Goal: Task Accomplishment & Management: Manage account settings

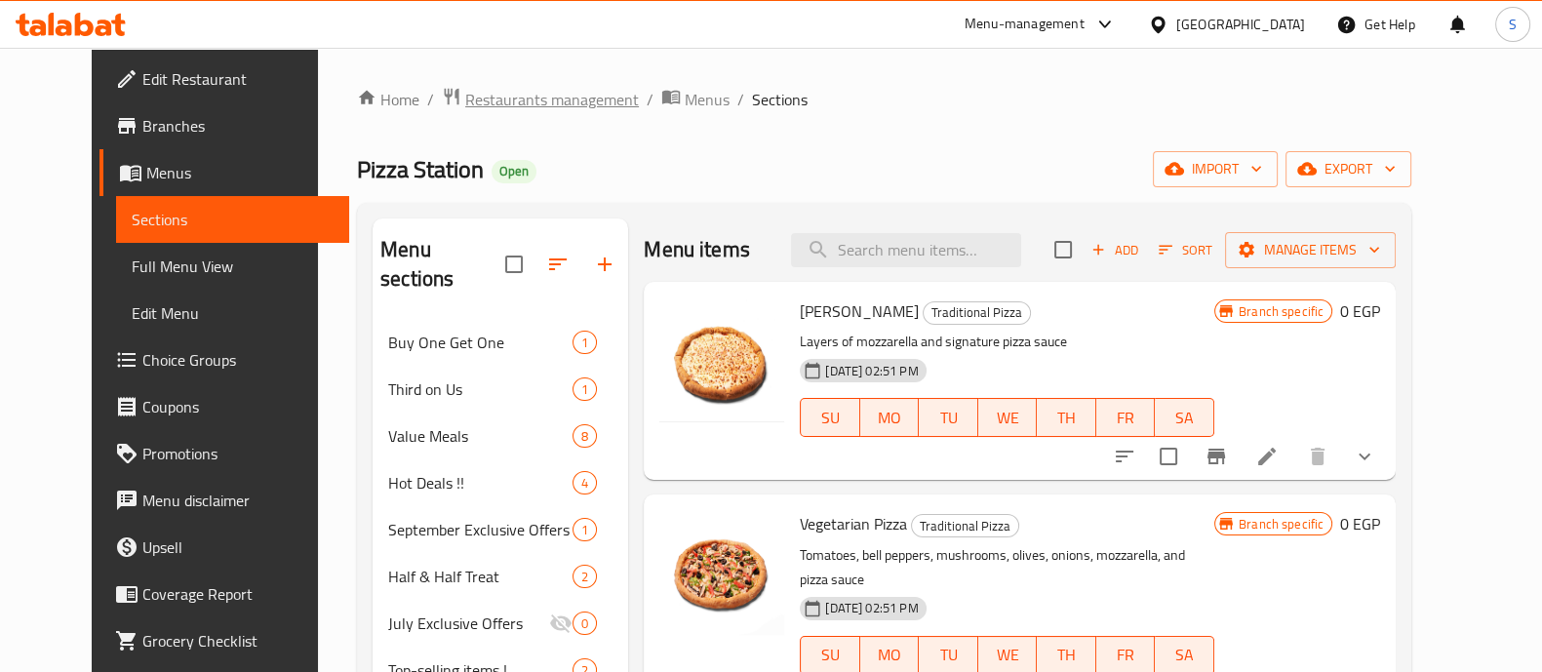
click at [505, 107] on span "Restaurants management" at bounding box center [552, 99] width 174 height 23
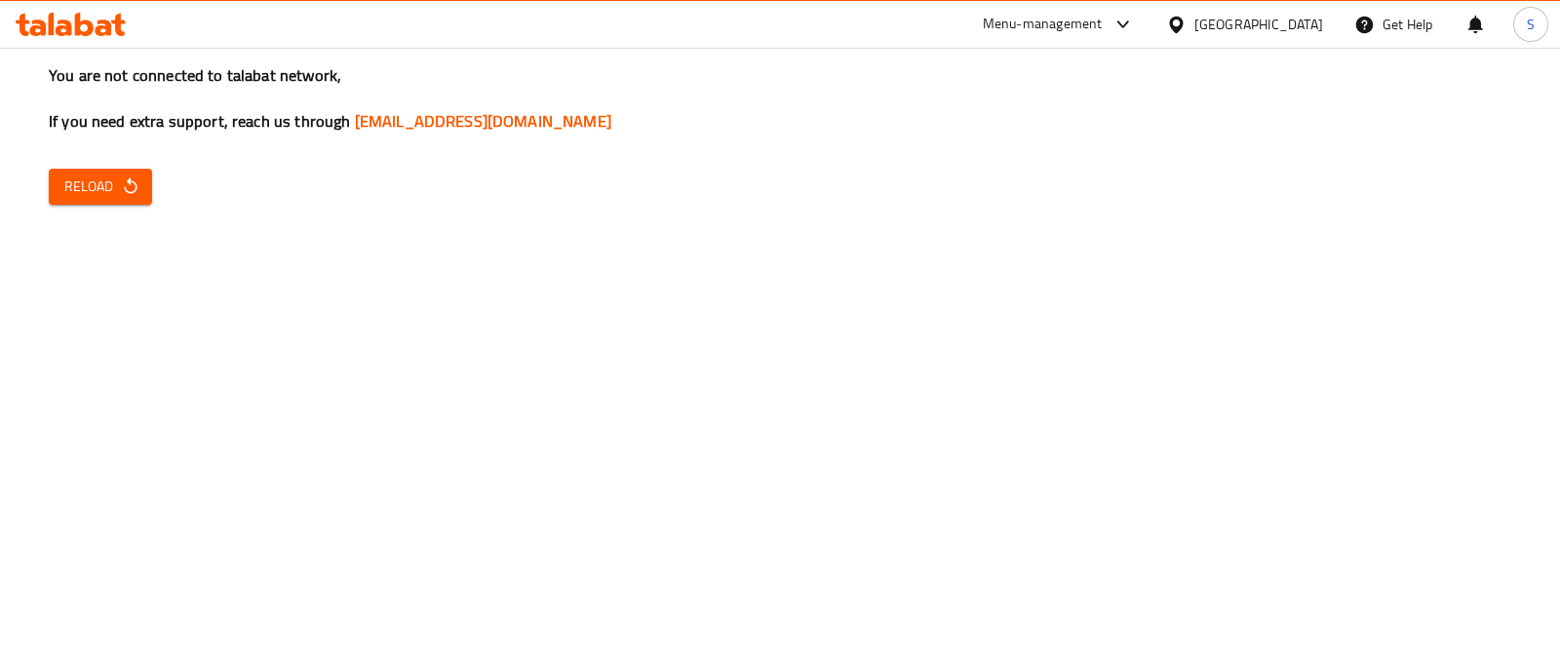
click at [129, 207] on div "You are not connected to talabat network, If you need extra support, reach us t…" at bounding box center [780, 336] width 1560 height 672
click at [110, 197] on span "Reload" at bounding box center [100, 187] width 72 height 24
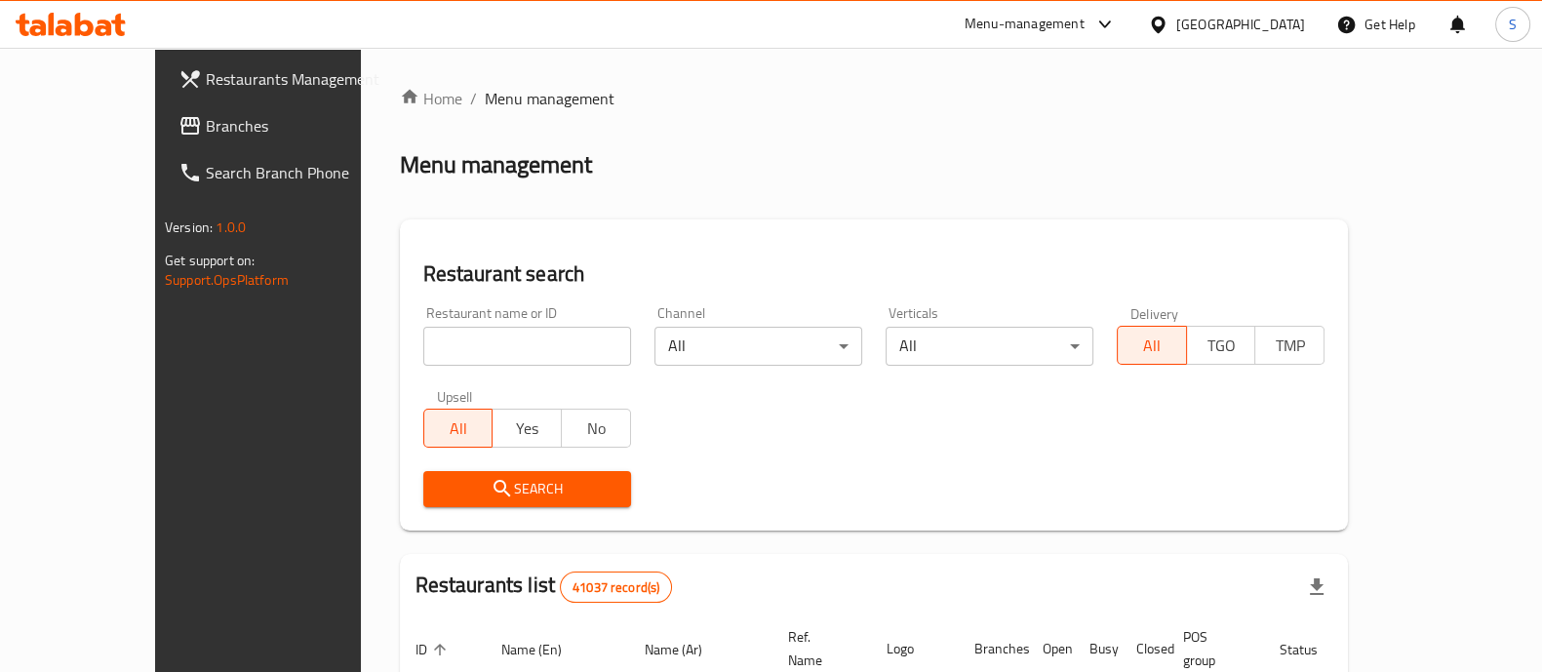
drag, startPoint x: 399, startPoint y: 372, endPoint x: 403, endPoint y: 345, distance: 27.6
click at [411, 345] on div "Restaurant name or ID Restaurant name or ID" at bounding box center [526, 335] width 231 height 83
click at [423, 345] on input "search" at bounding box center [527, 346] width 208 height 39
type input "asmak bab"
click at [488, 492] on span "Search" at bounding box center [527, 489] width 176 height 24
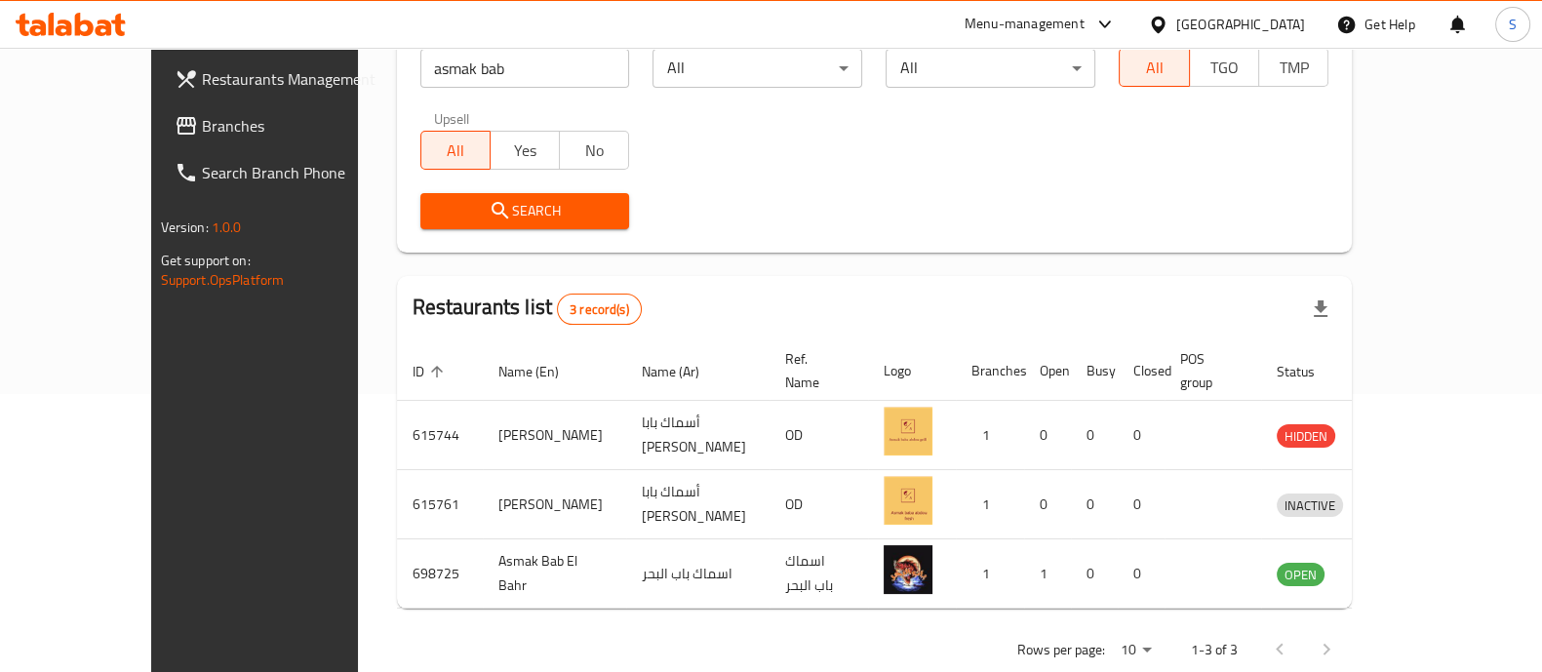
scroll to position [297, 0]
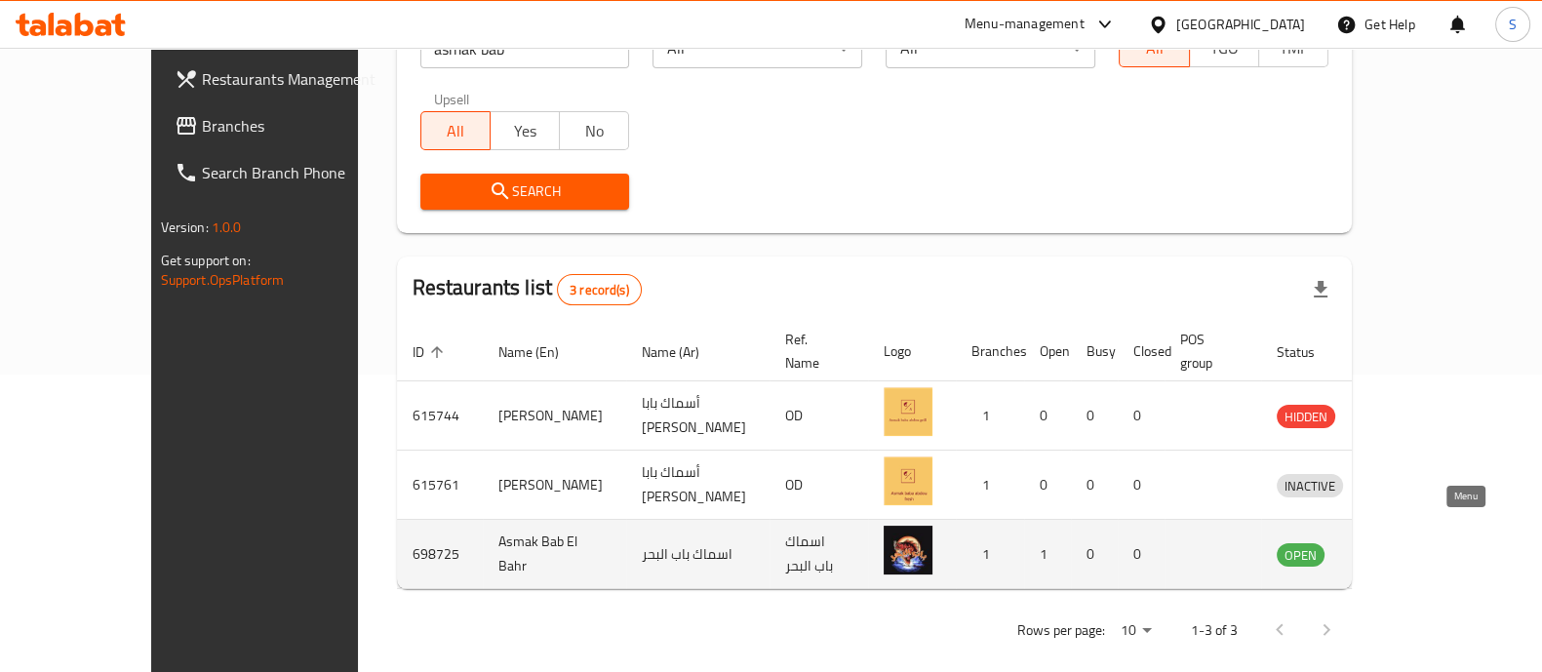
click at [1405, 542] on icon "enhanced table" at bounding box center [1393, 553] width 23 height 23
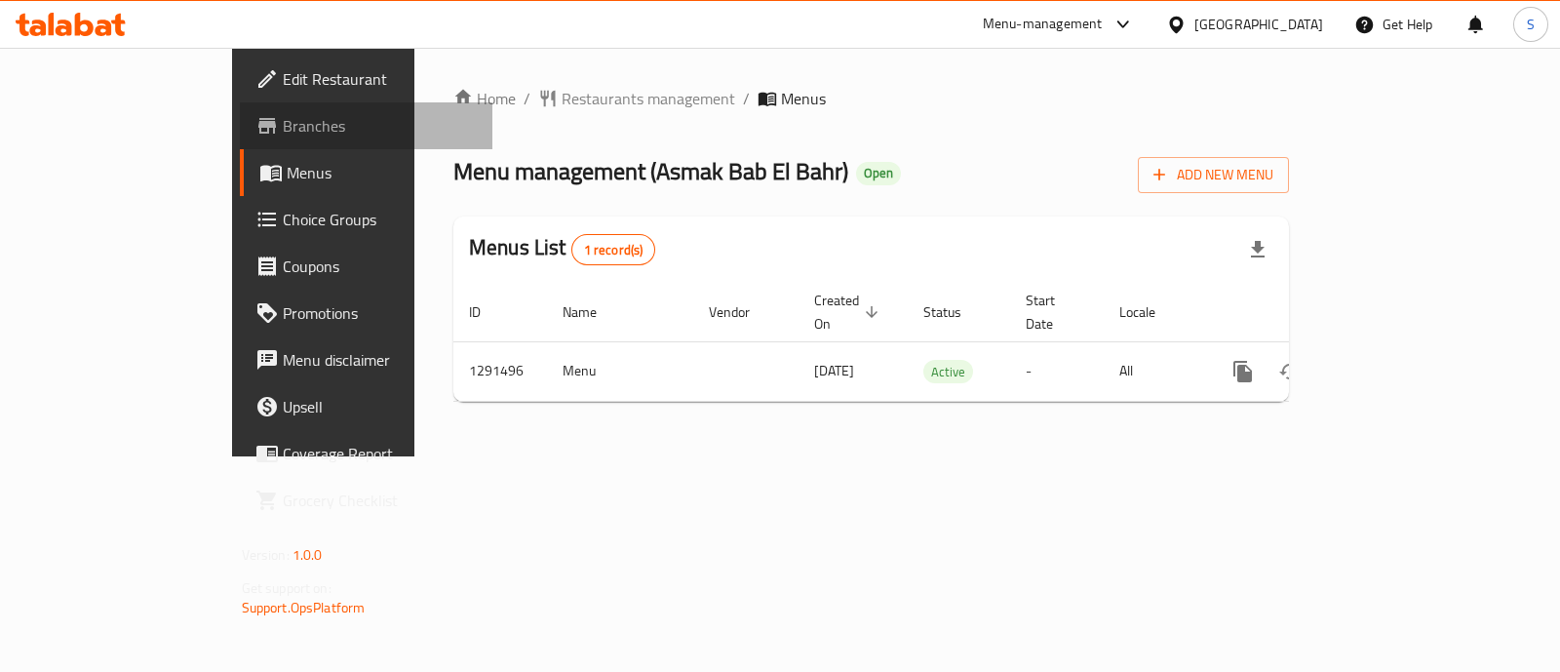
click at [240, 139] on link "Branches" at bounding box center [366, 125] width 253 height 47
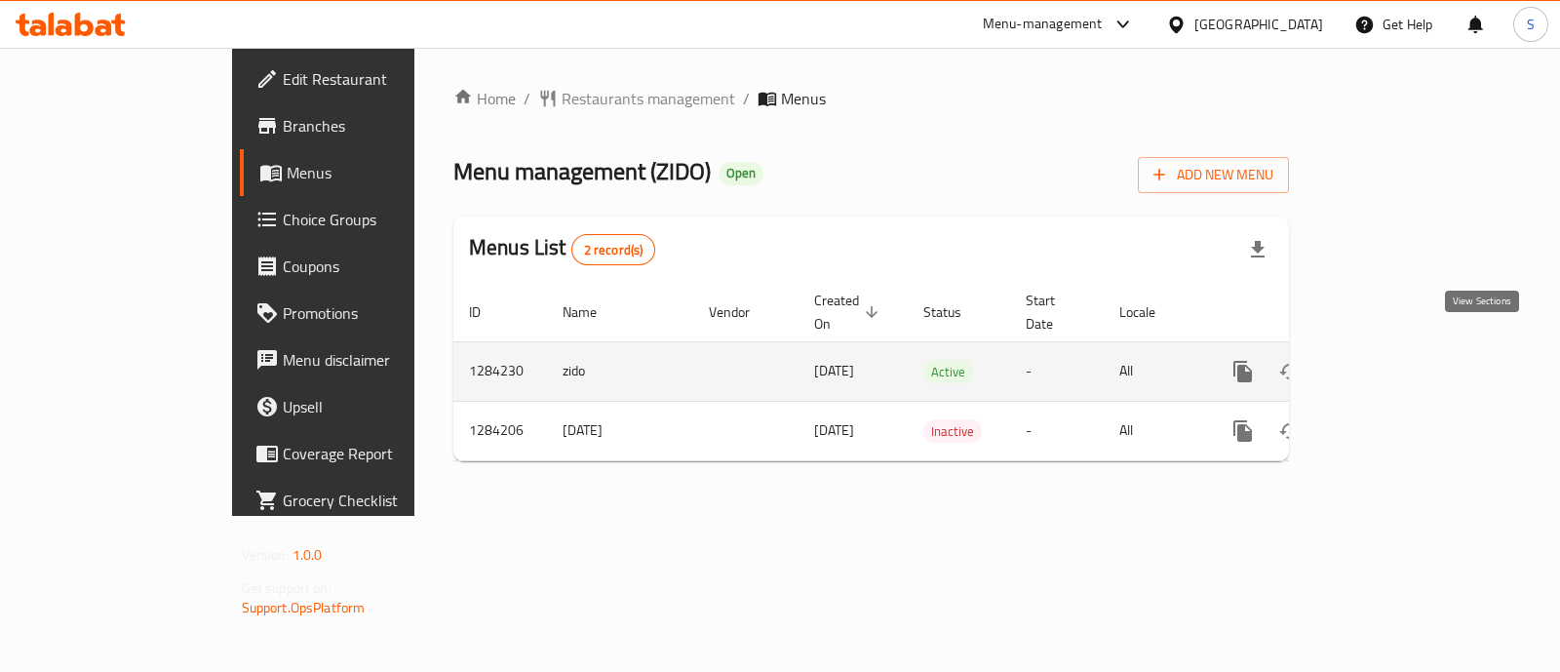
click at [1407, 348] on link "enhanced table" at bounding box center [1383, 371] width 47 height 47
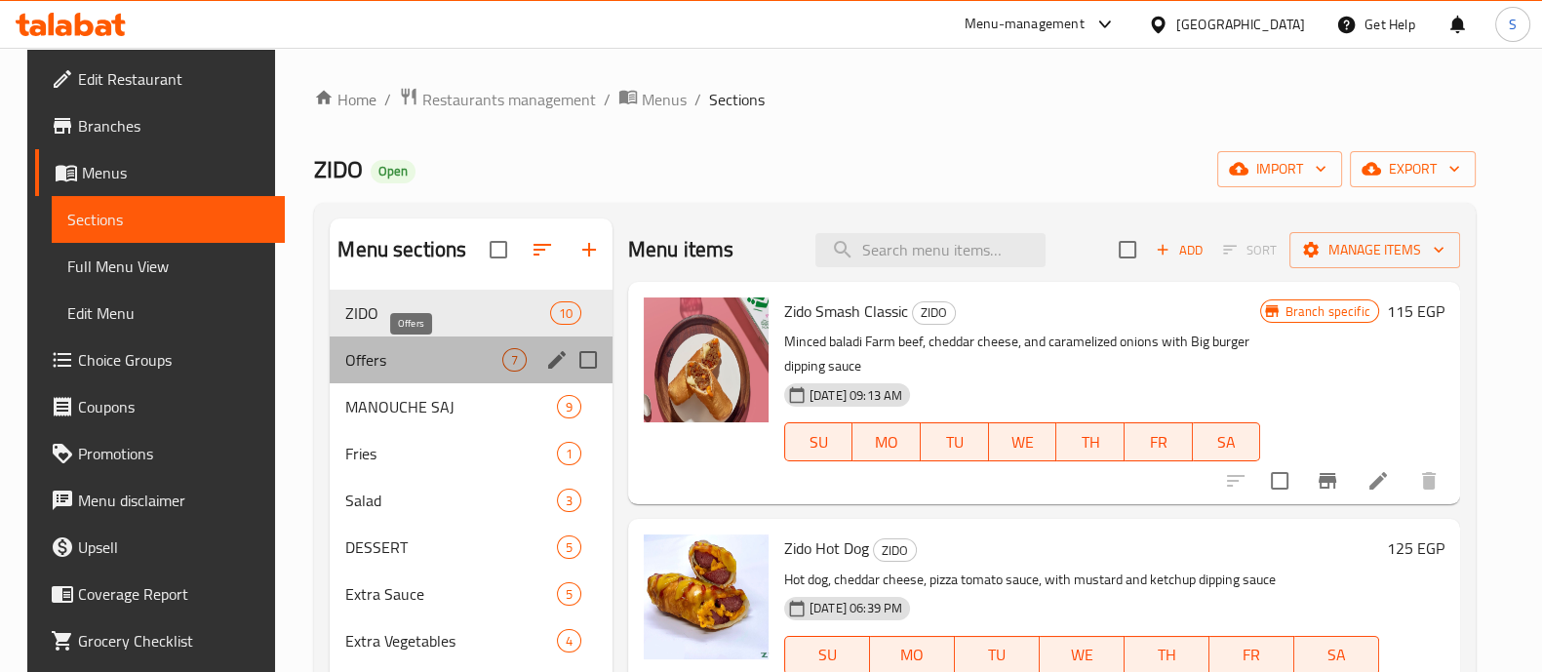
click at [405, 351] on span "Offers" at bounding box center [423, 359] width 156 height 23
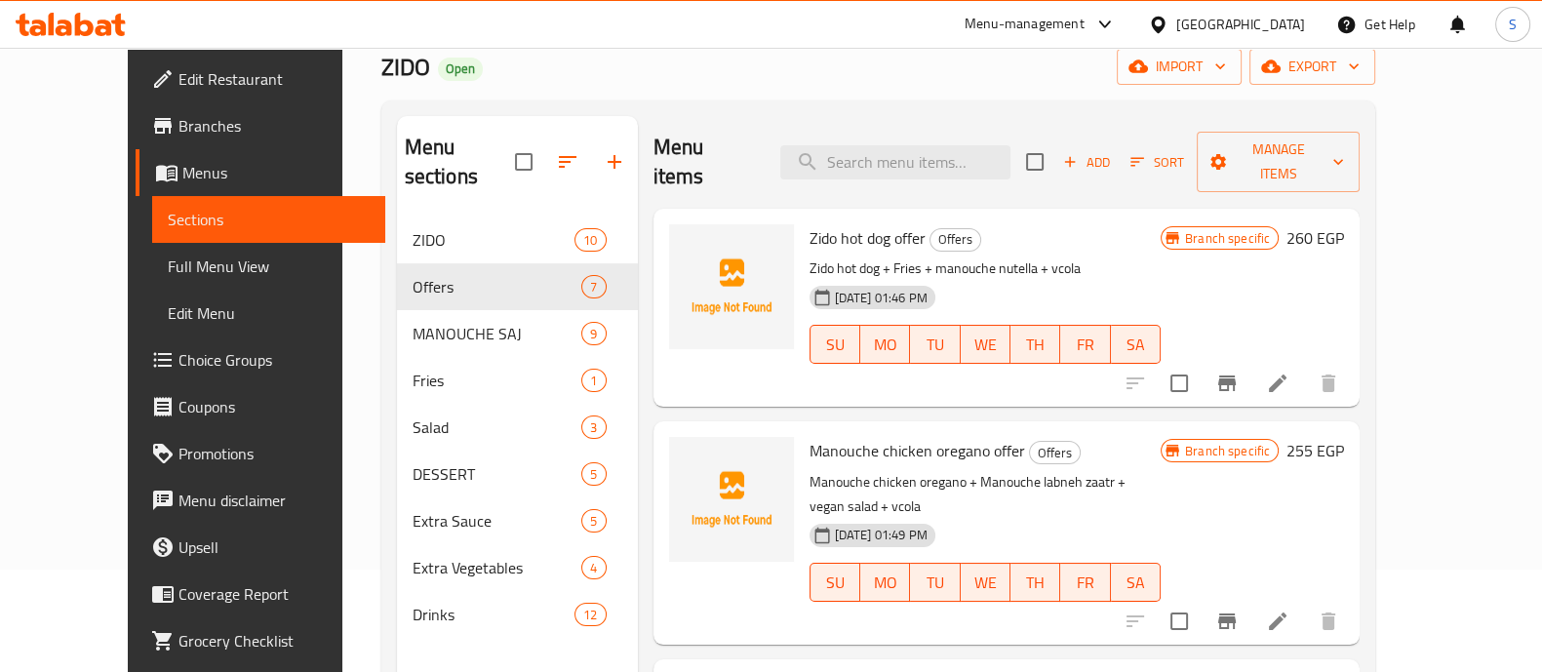
scroll to position [112, 0]
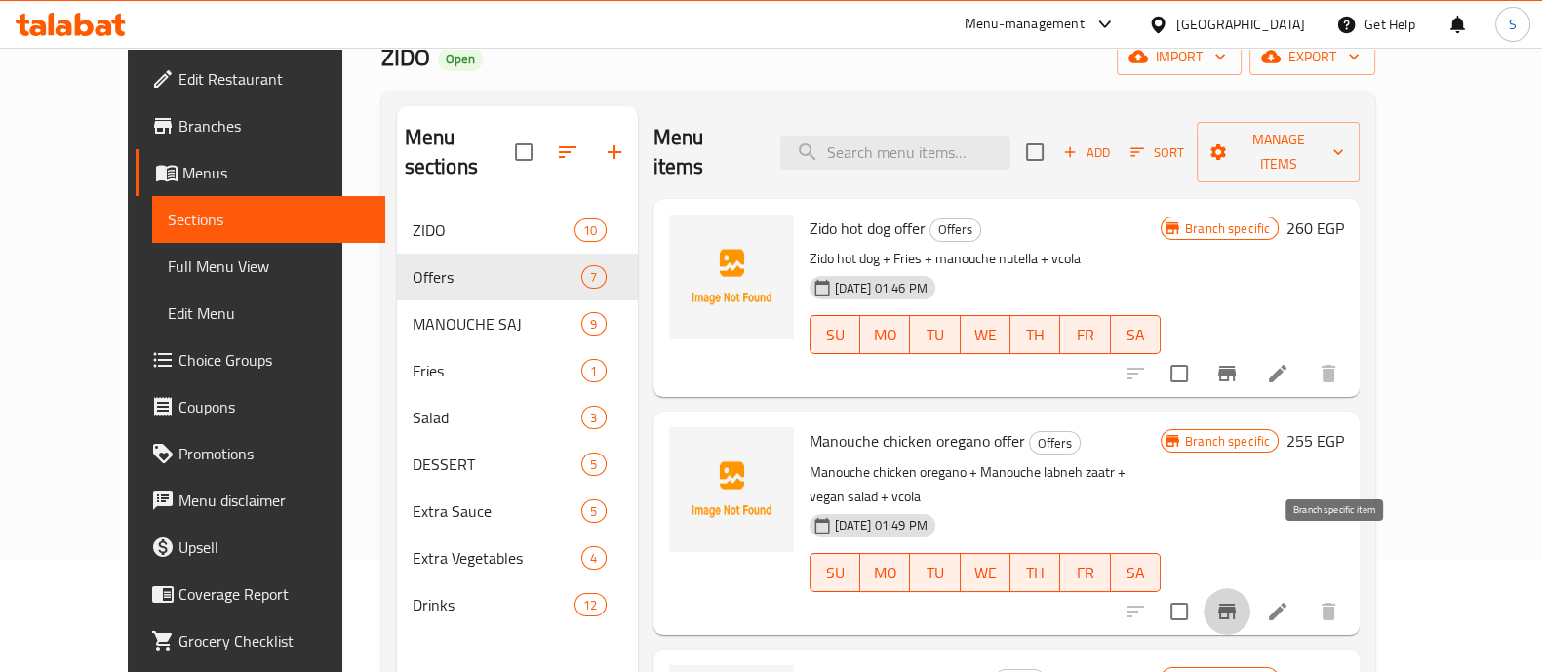
click at [1238, 600] on icon "Branch-specific-item" at bounding box center [1226, 611] width 23 height 23
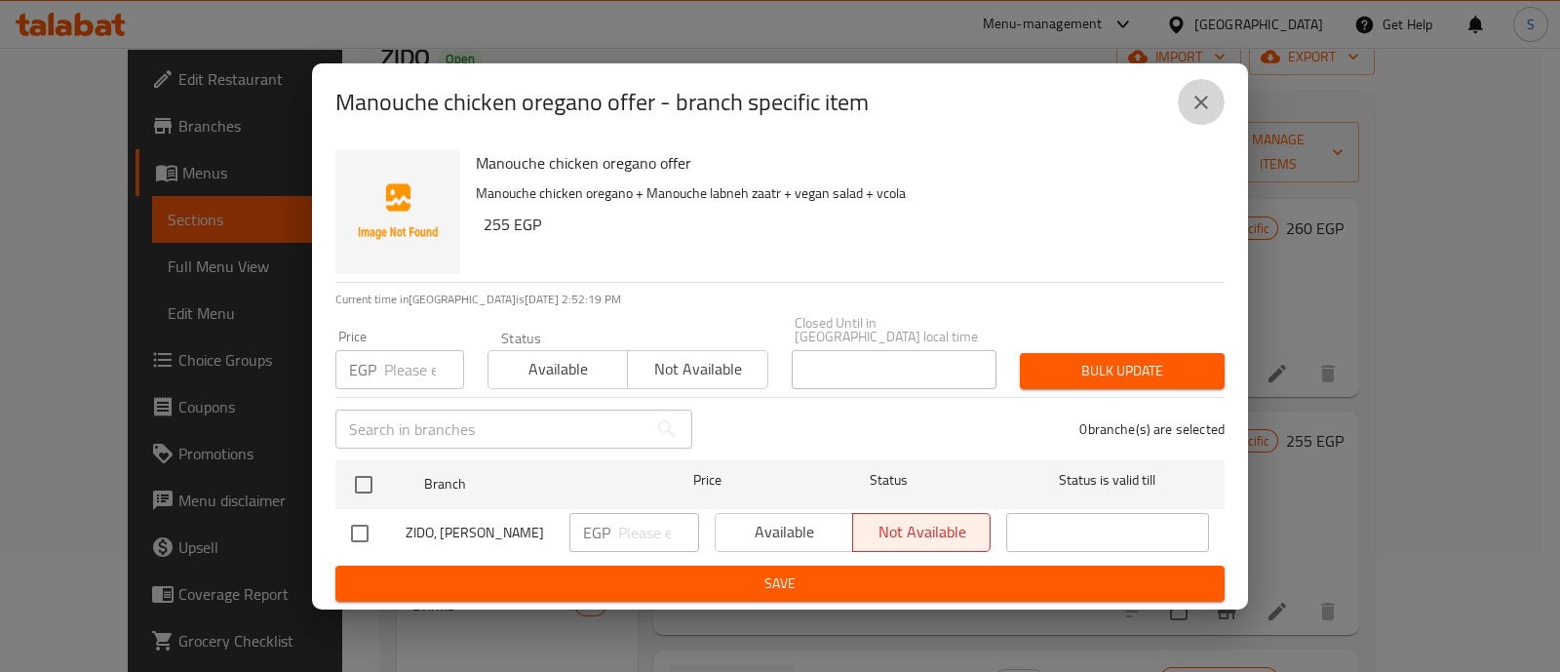
click at [1200, 101] on icon "close" at bounding box center [1201, 103] width 14 height 14
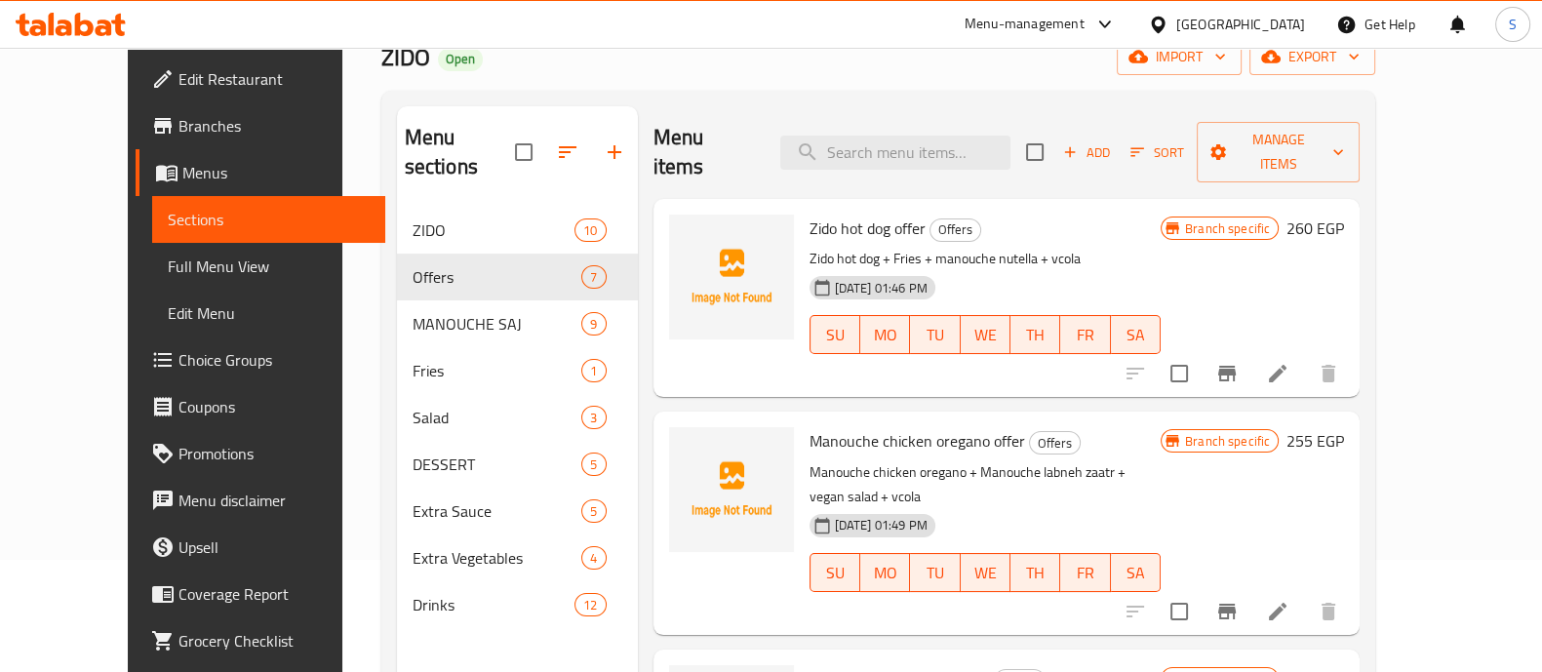
click at [1084, 31] on div "Menu-management" at bounding box center [1024, 24] width 120 height 23
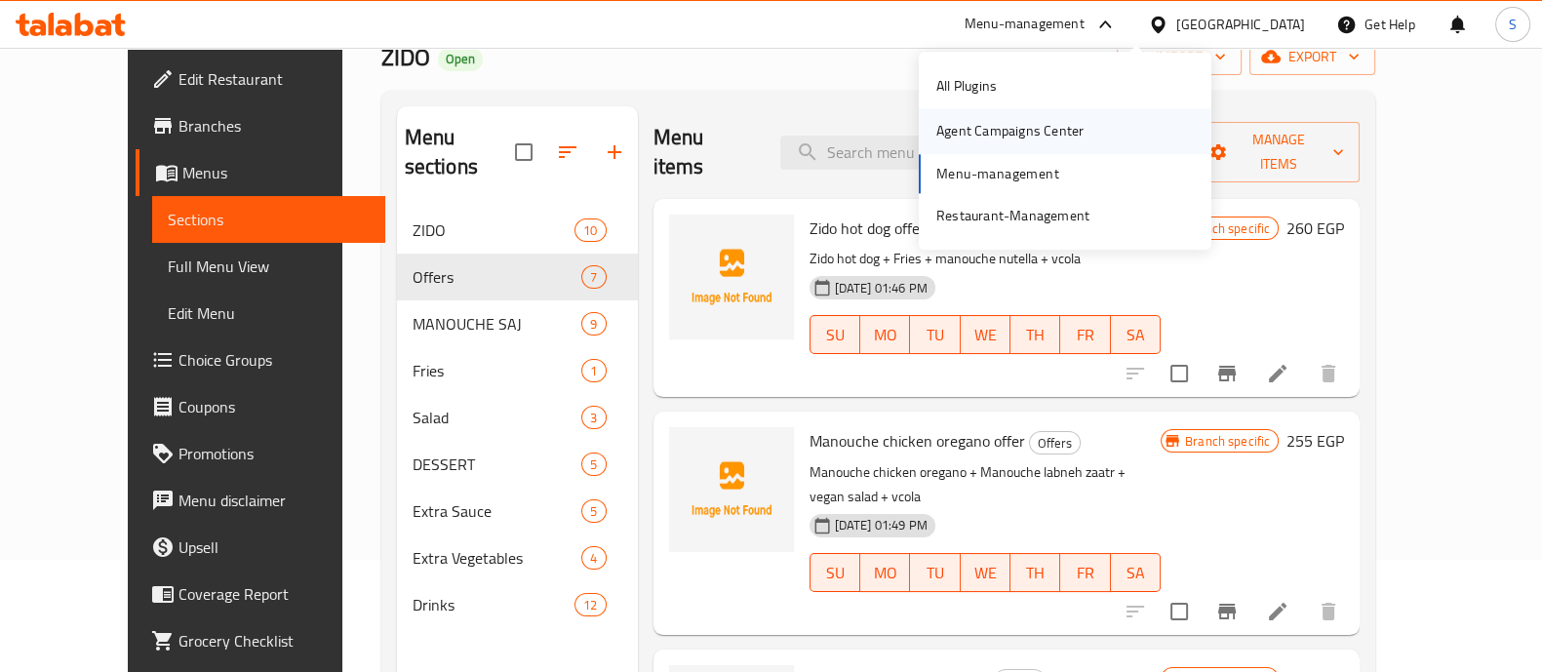
click at [977, 121] on div "Agent Campaigns Center" at bounding box center [1009, 131] width 147 height 21
